Goal: Task Accomplishment & Management: Manage account settings

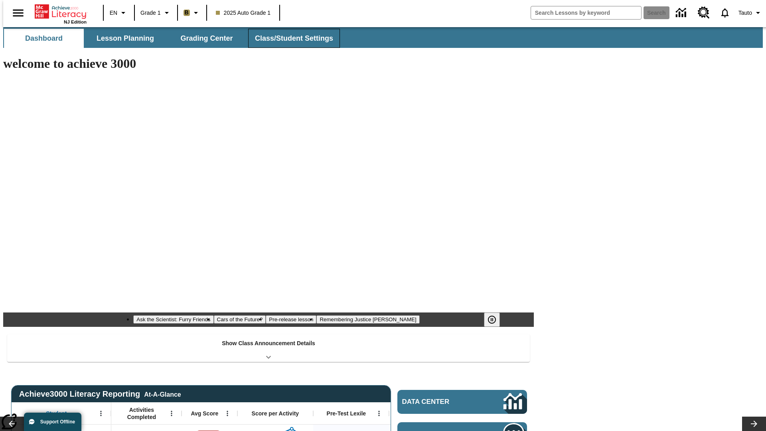
click at [290, 38] on button "Class/Student Settings" at bounding box center [294, 38] width 92 height 19
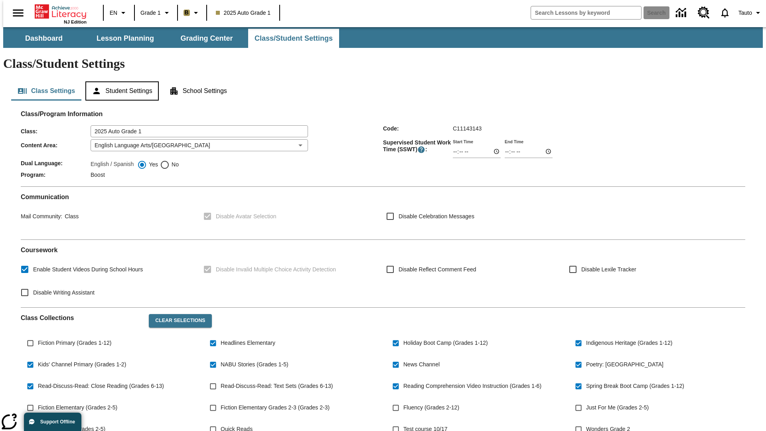
click at [120, 81] on button "Student Settings" at bounding box center [121, 90] width 73 height 19
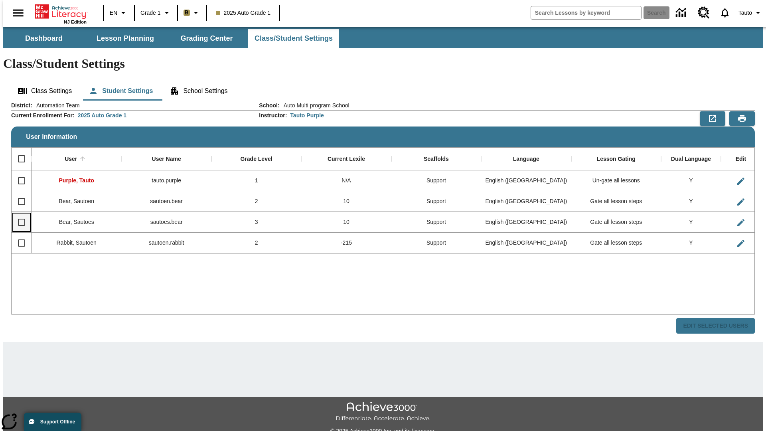
click at [18, 214] on input "Select row" at bounding box center [21, 222] width 17 height 17
checkbox input "true"
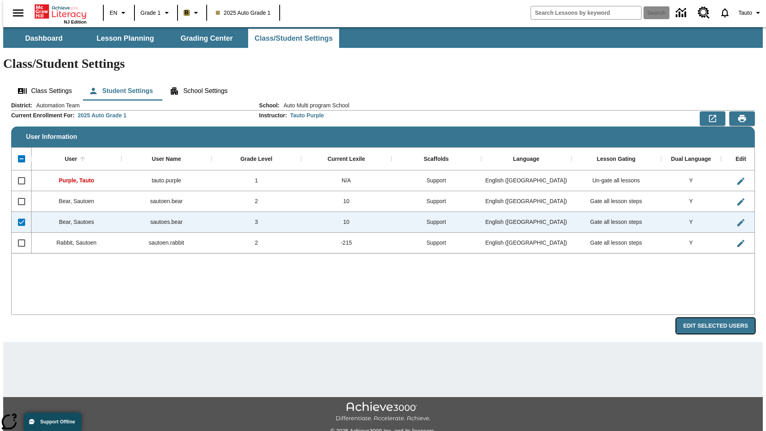
click at [722, 318] on button "Edit Selected Users" at bounding box center [715, 326] width 79 height 16
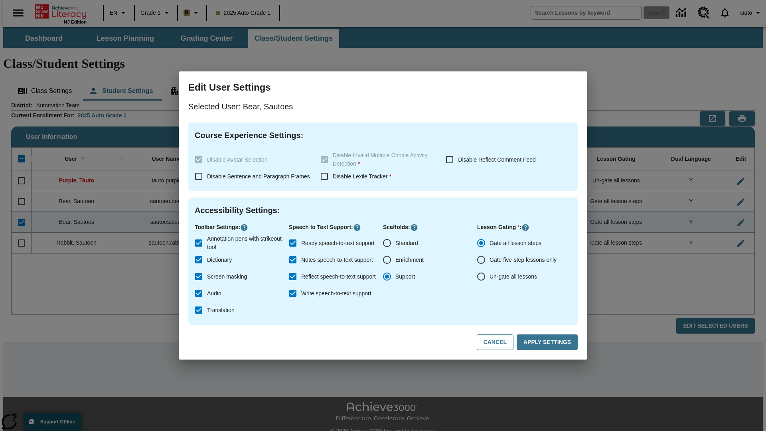
click at [481, 276] on input "Un-gate all lessons" at bounding box center [481, 276] width 17 height 17
radio input "true"
click at [548, 342] on button "Apply Settings" at bounding box center [547, 342] width 61 height 16
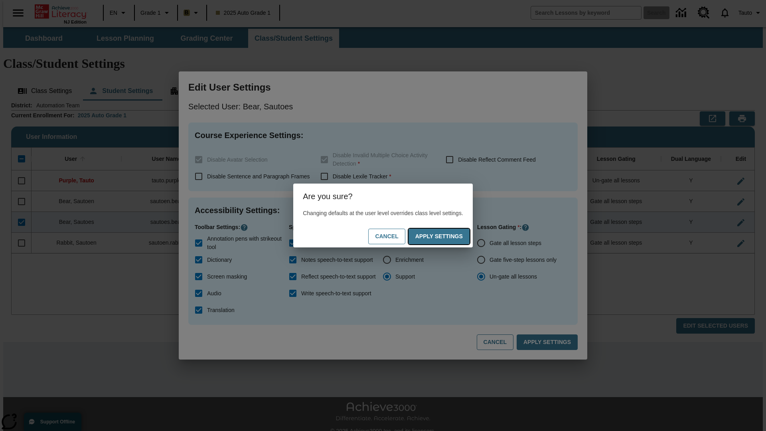
click at [447, 236] on button "Apply Settings" at bounding box center [438, 237] width 61 height 16
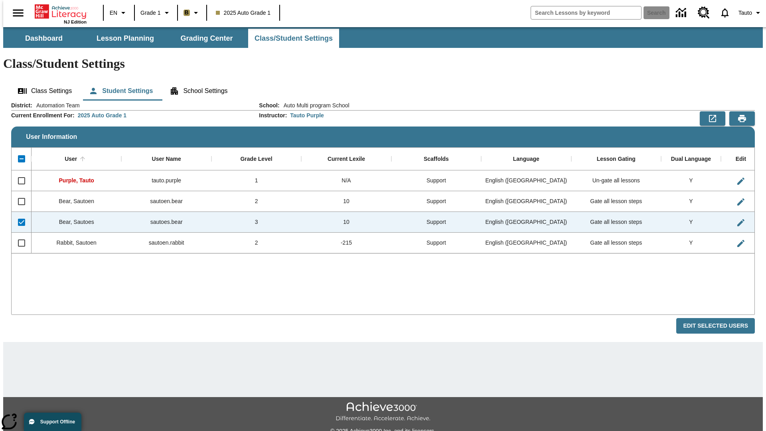
checkbox input "false"
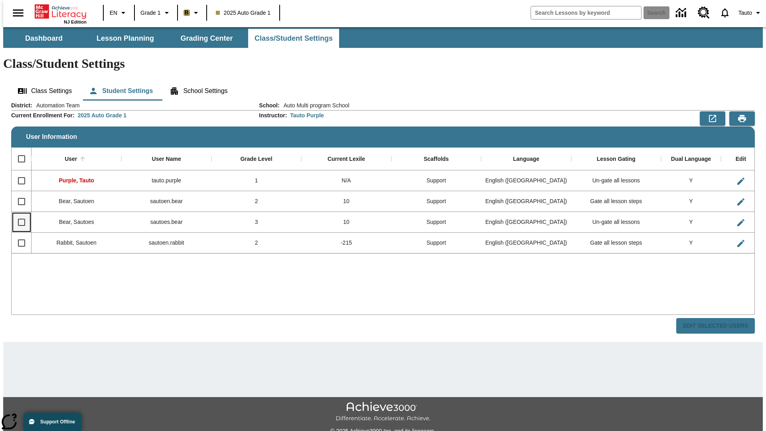
click at [18, 214] on input "Select row" at bounding box center [21, 222] width 17 height 17
checkbox input "true"
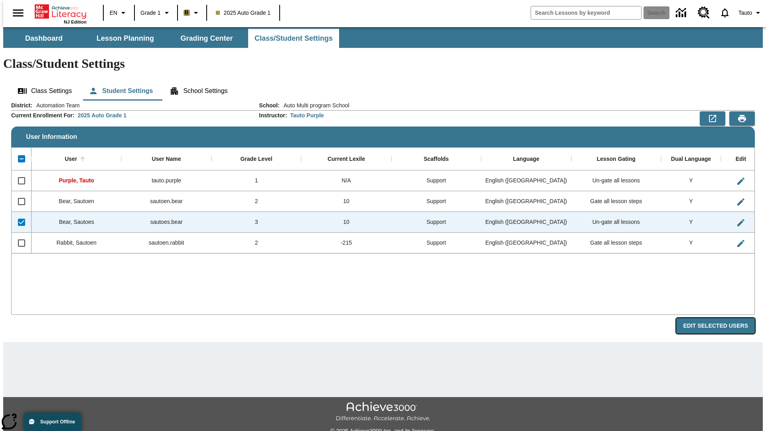
click at [722, 318] on button "Edit Selected Users" at bounding box center [715, 326] width 79 height 16
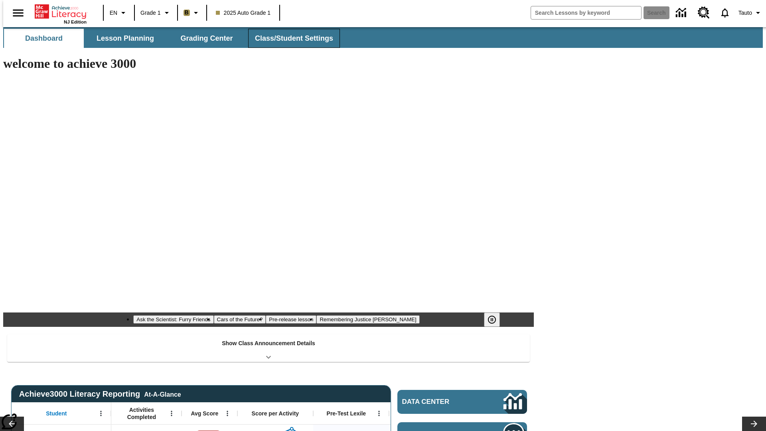
click at [290, 38] on button "Class/Student Settings" at bounding box center [294, 38] width 92 height 19
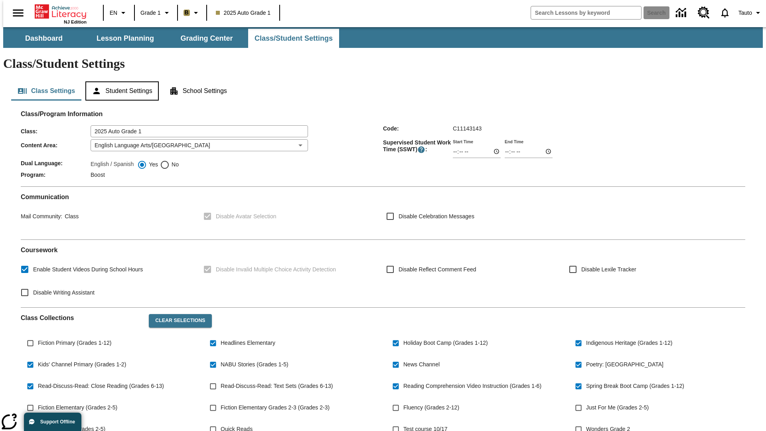
click at [120, 81] on button "Student Settings" at bounding box center [121, 90] width 73 height 19
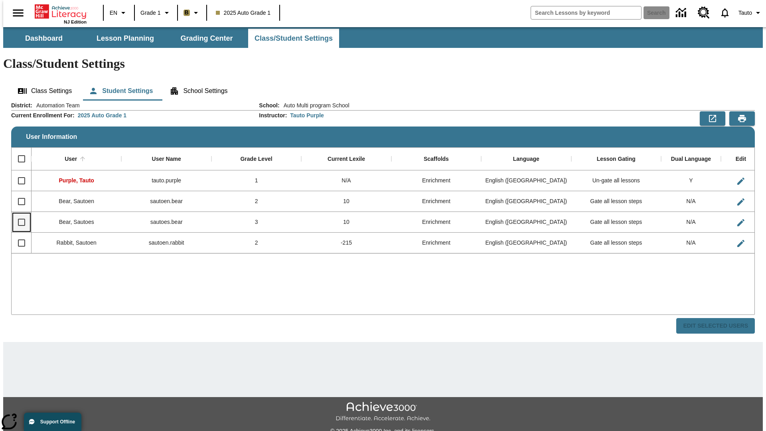
click at [18, 214] on input "Select row" at bounding box center [21, 222] width 17 height 17
checkbox input "true"
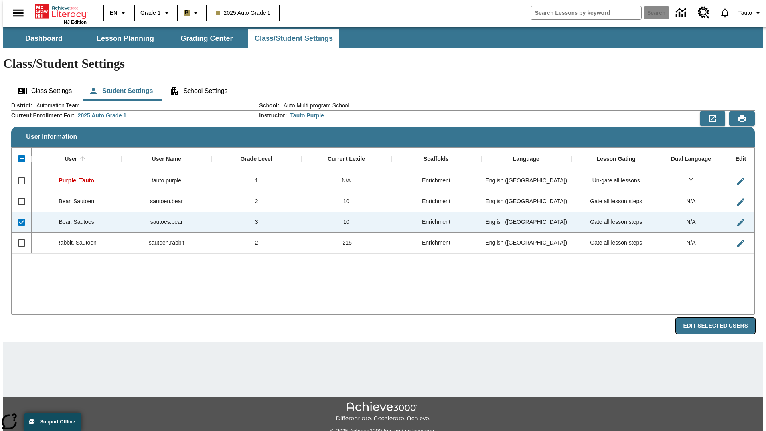
click at [722, 318] on button "Edit Selected Users" at bounding box center [715, 326] width 79 height 16
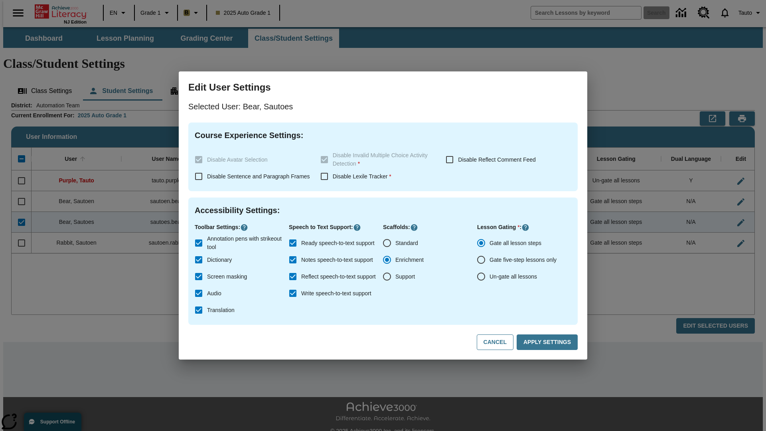
click at [481, 276] on input "Un-gate all lessons" at bounding box center [481, 276] width 17 height 17
radio input "true"
click at [548, 342] on button "Apply Settings" at bounding box center [547, 342] width 61 height 16
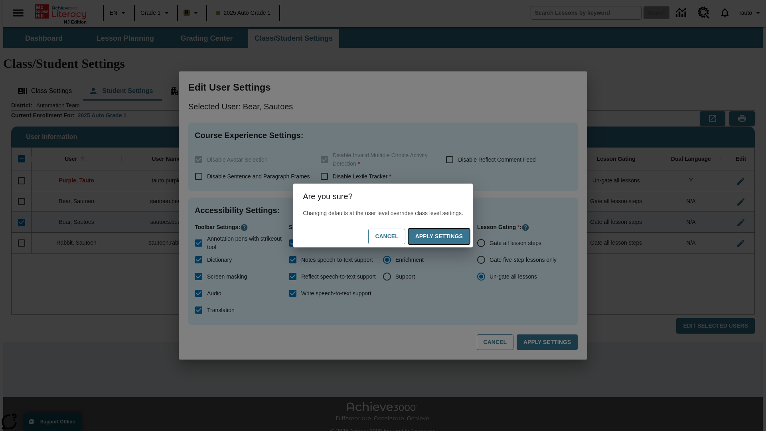
click at [447, 236] on button "Apply Settings" at bounding box center [438, 237] width 61 height 16
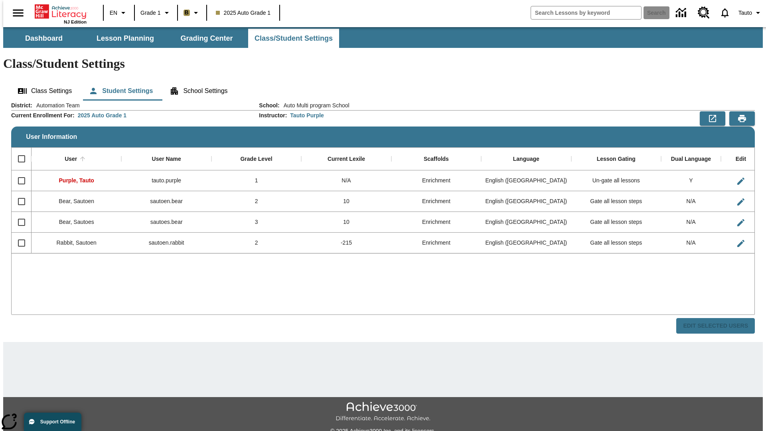
checkbox input "false"
click at [746, 13] on span "Tauto" at bounding box center [745, 13] width 14 height 8
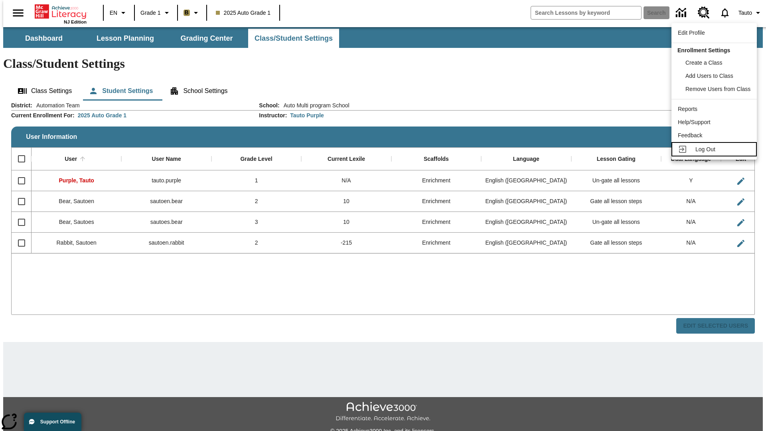
click at [715, 149] on span "Log Out" at bounding box center [705, 149] width 20 height 6
